Goal: Check status: Check status

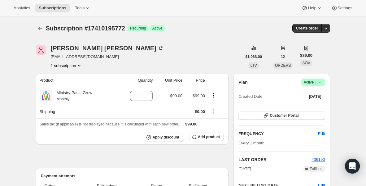
scroll to position [98, 0]
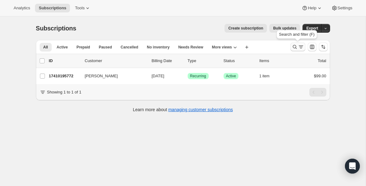
click at [295, 46] on icon "Search and filter results" at bounding box center [295, 47] width 6 height 6
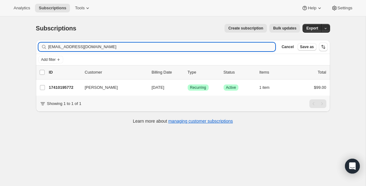
click at [96, 46] on input "[EMAIL_ADDRESS][DOMAIN_NAME]" at bounding box center [161, 46] width 227 height 9
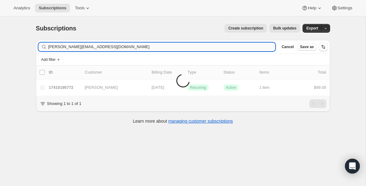
type input "[PERSON_NAME][EMAIL_ADDRESS][DOMAIN_NAME]"
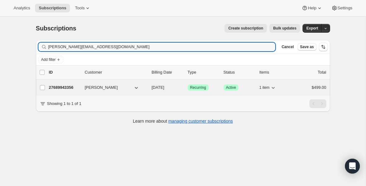
click at [68, 88] on p "27689943356" at bounding box center [64, 87] width 31 height 6
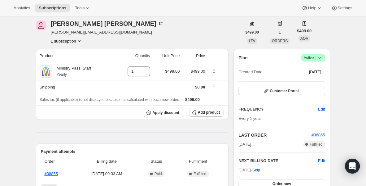
scroll to position [22, 0]
